Goal: Task Accomplishment & Management: Manage account settings

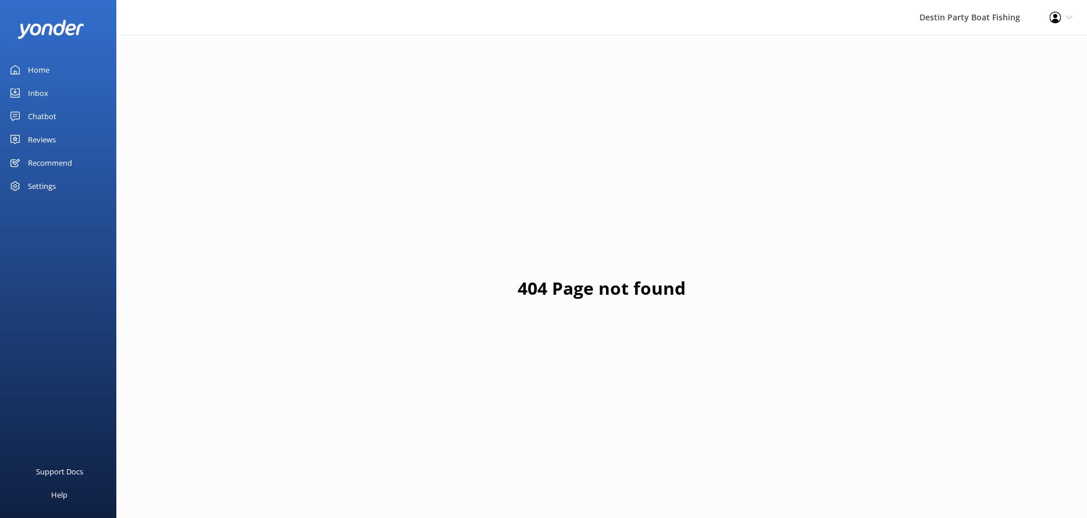
drag, startPoint x: 42, startPoint y: 74, endPoint x: 44, endPoint y: 67, distance: 6.8
click at [42, 74] on div "Home" at bounding box center [39, 69] width 22 height 23
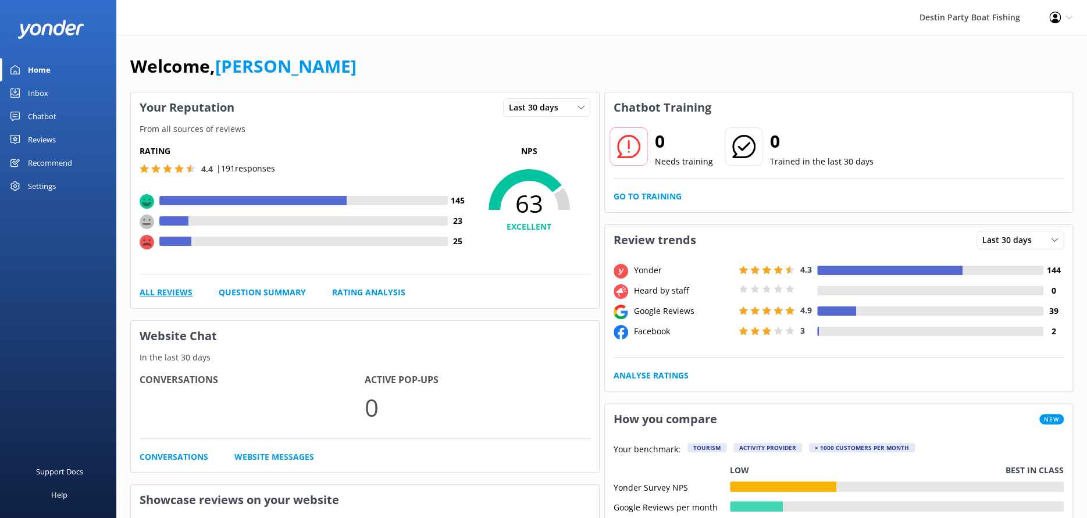
click at [177, 293] on link "All Reviews" at bounding box center [166, 292] width 53 height 13
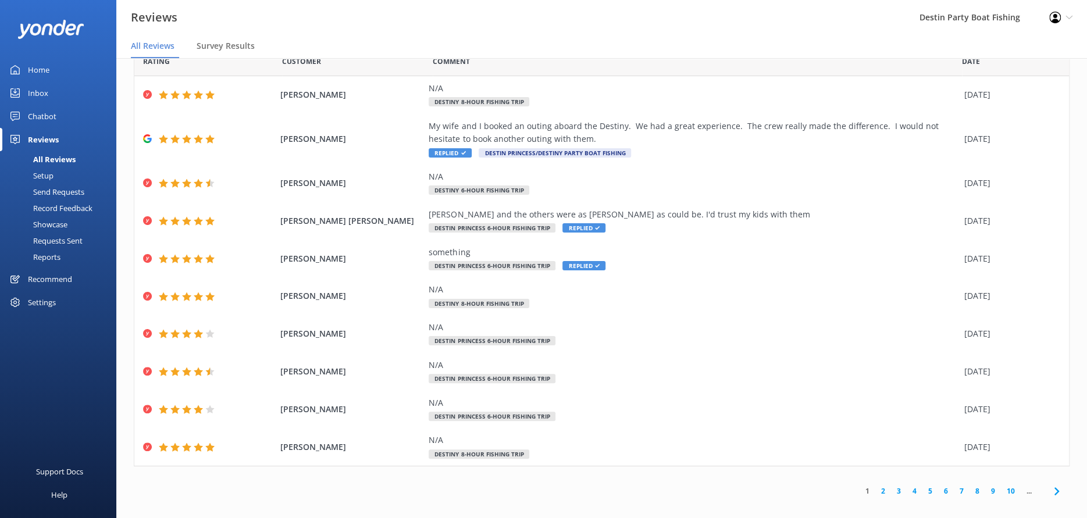
scroll to position [23, 0]
